Goal: Register for event/course

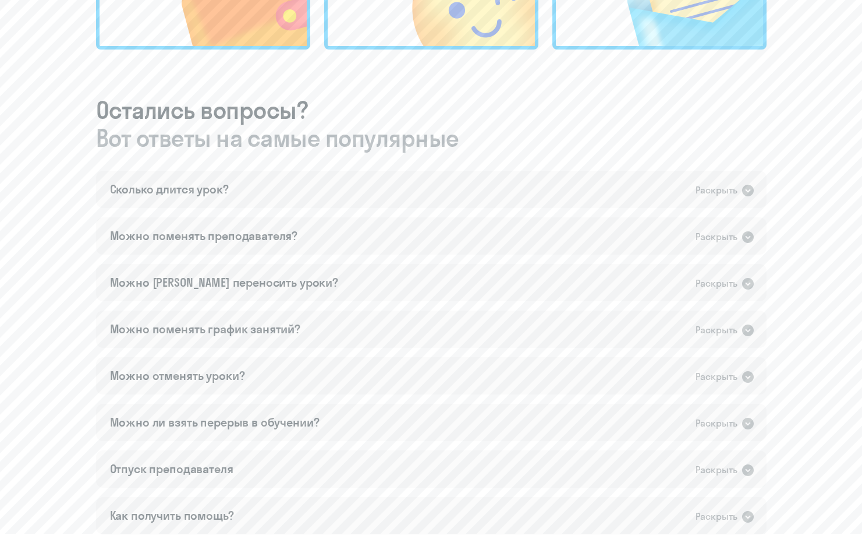
scroll to position [582, 0]
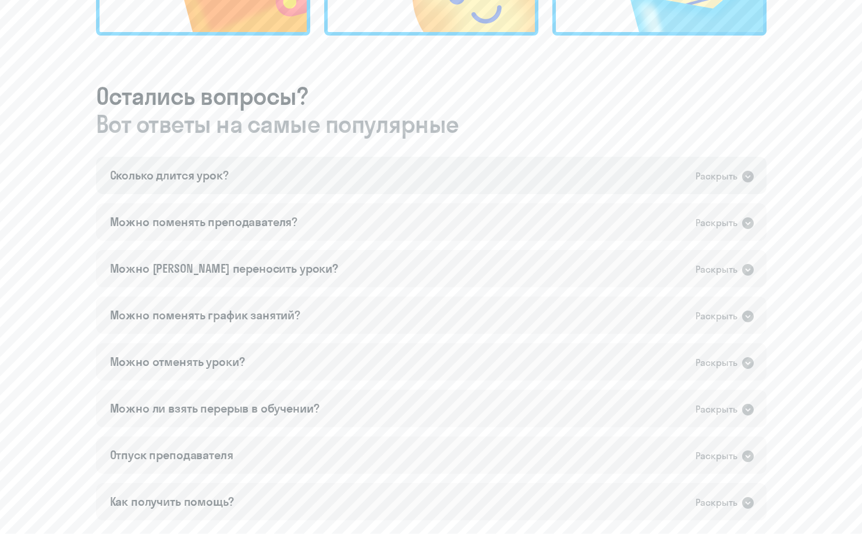
click at [753, 176] on icon at bounding box center [748, 177] width 12 height 12
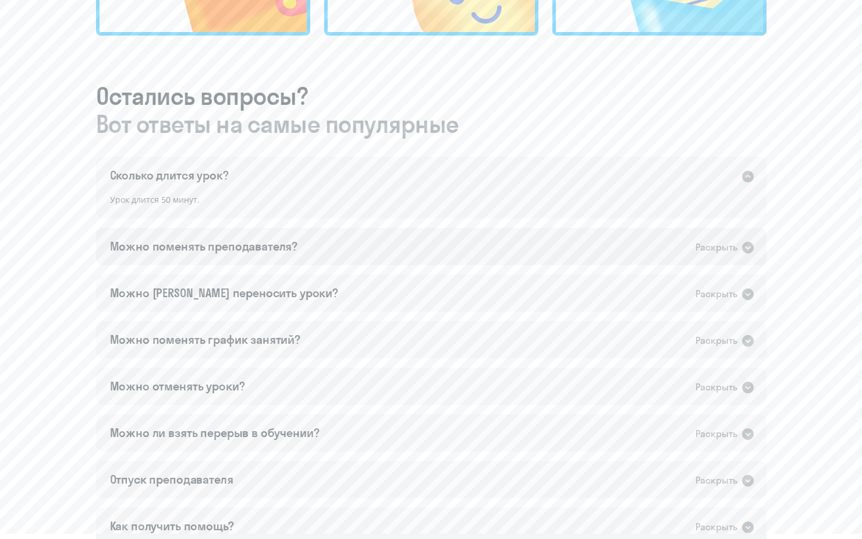
click at [739, 251] on div "Раскрыть" at bounding box center [725, 246] width 59 height 15
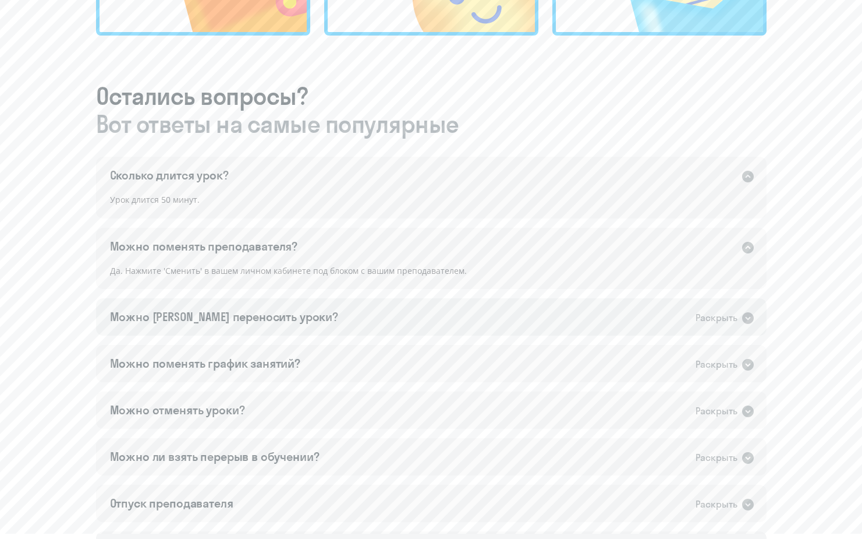
click at [752, 319] on icon at bounding box center [748, 318] width 14 height 14
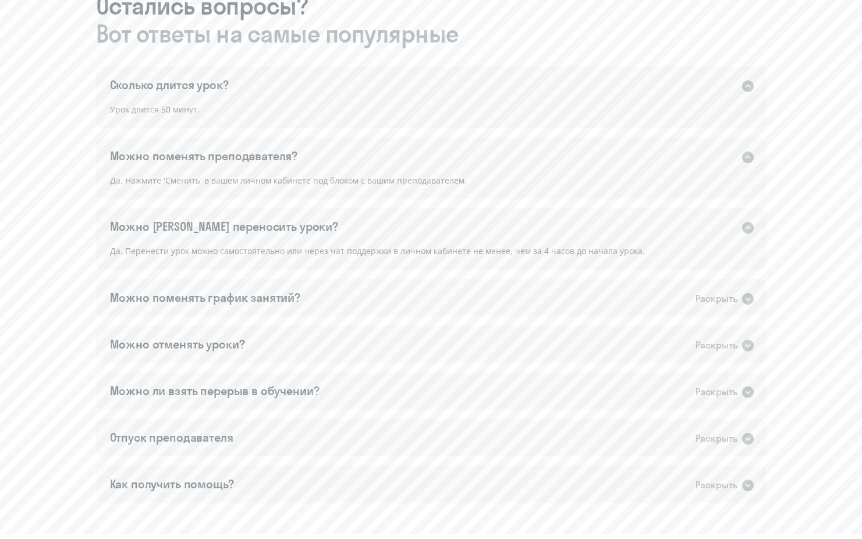
scroll to position [752, 0]
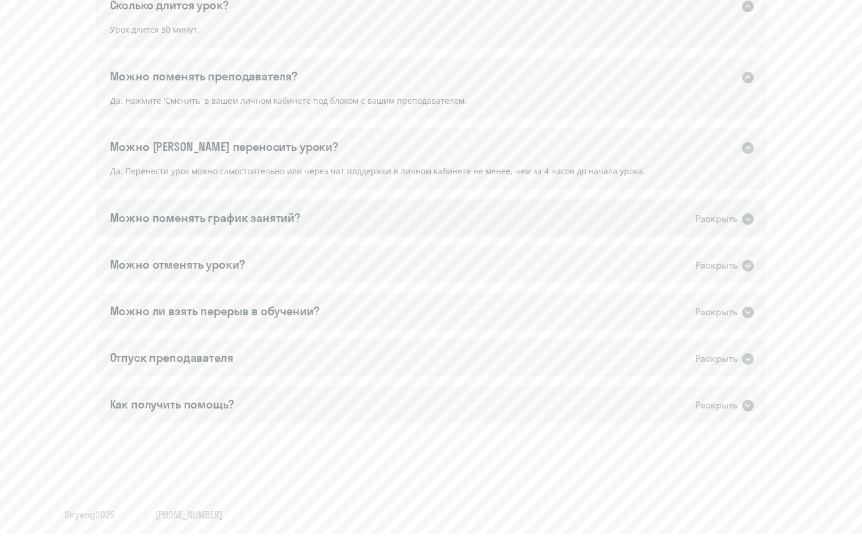
click at [747, 216] on icon at bounding box center [748, 219] width 12 height 12
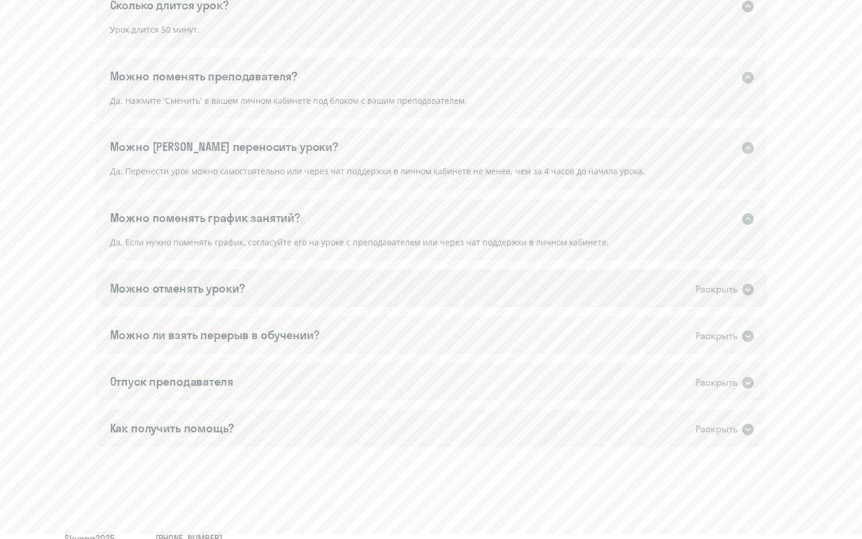
click at [744, 292] on icon at bounding box center [748, 290] width 12 height 12
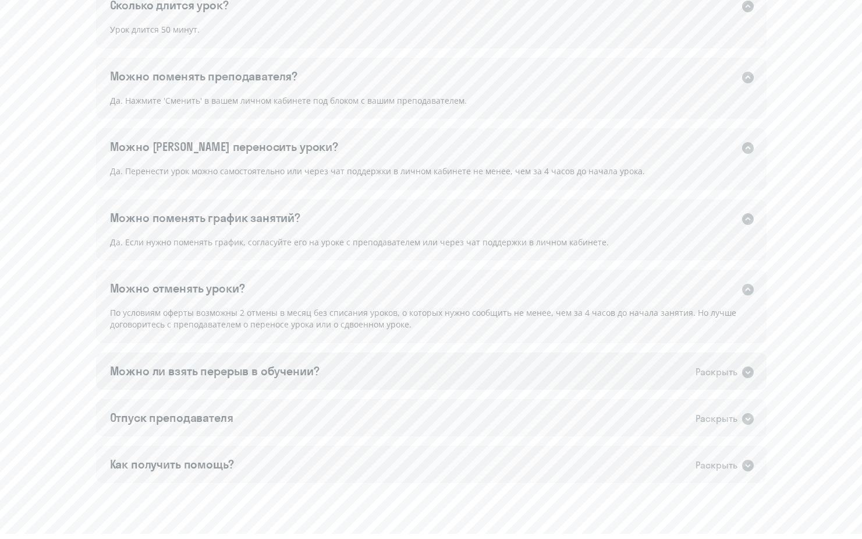
click at [743, 373] on icon at bounding box center [748, 372] width 12 height 12
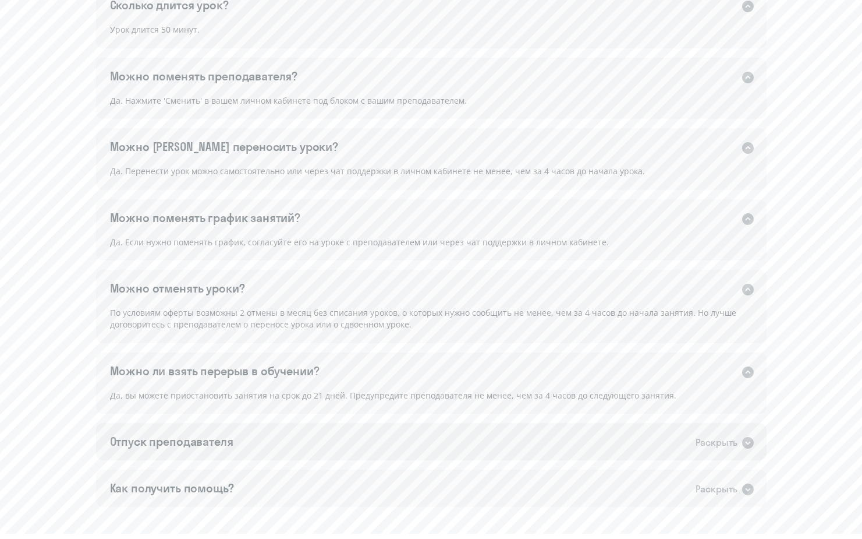
click at [742, 441] on icon at bounding box center [748, 443] width 12 height 12
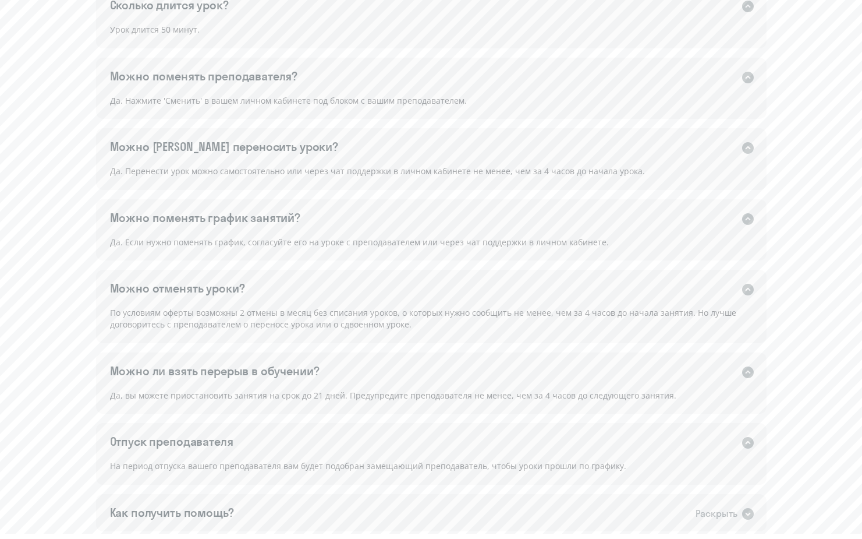
scroll to position [861, 0]
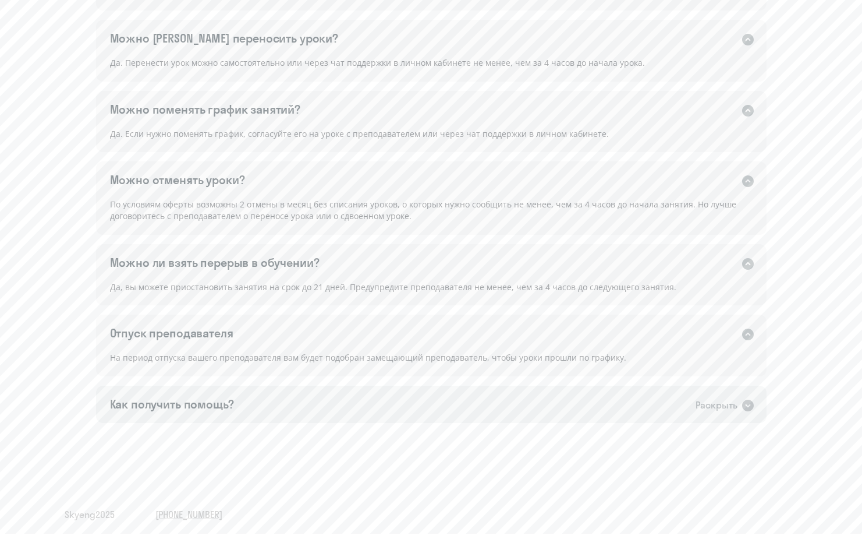
click at [726, 406] on div "Раскрыть" at bounding box center [717, 405] width 42 height 15
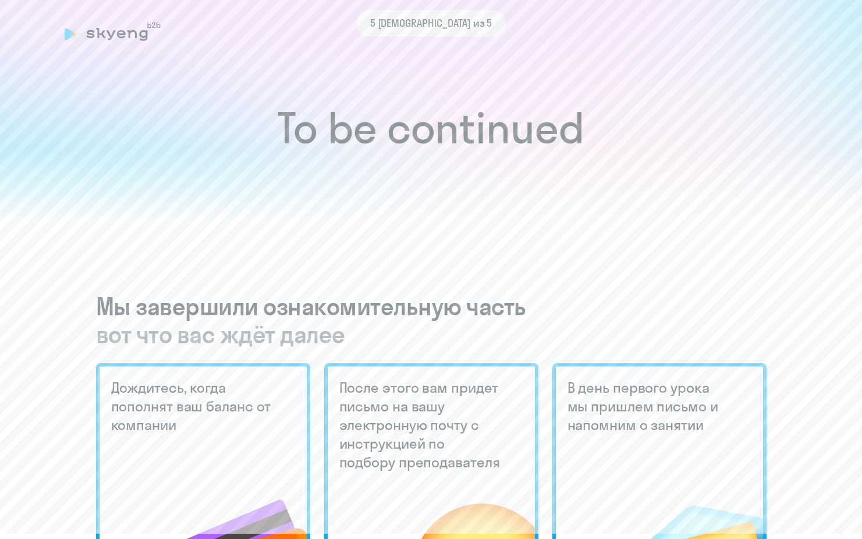
scroll to position [0, 0]
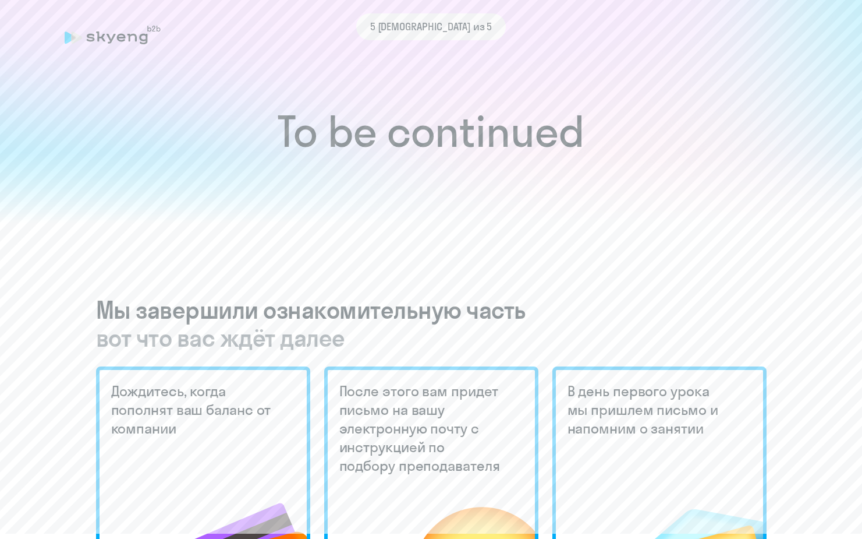
click at [115, 31] on div "5 [DEMOGRAPHIC_DATA] из 5" at bounding box center [432, 26] width 734 height 27
click at [167, 29] on div "5 [DEMOGRAPHIC_DATA] из 5" at bounding box center [432, 26] width 734 height 27
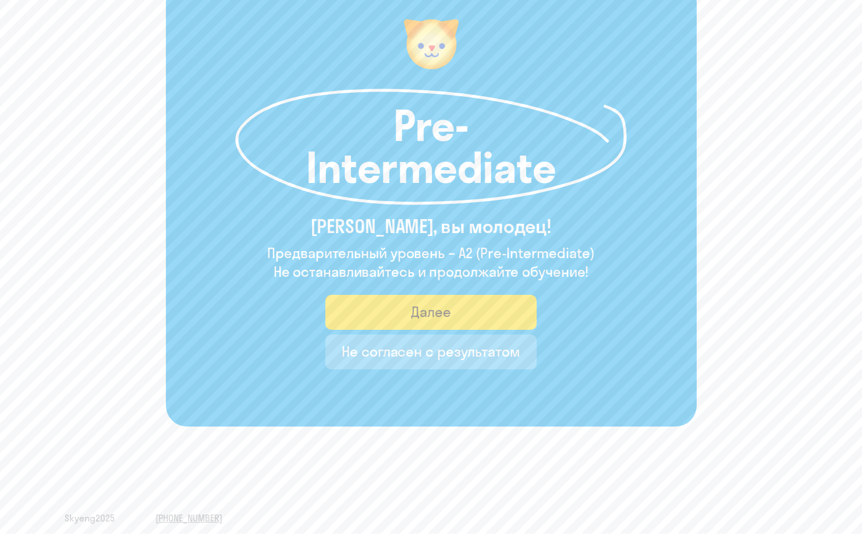
scroll to position [98, 0]
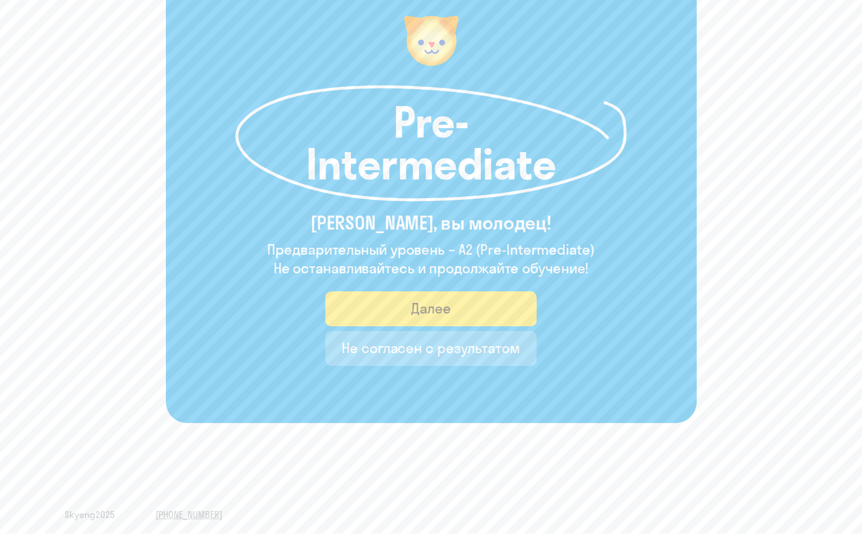
click at [435, 306] on div "Далее" at bounding box center [431, 308] width 40 height 19
